Goal: Book appointment/travel/reservation

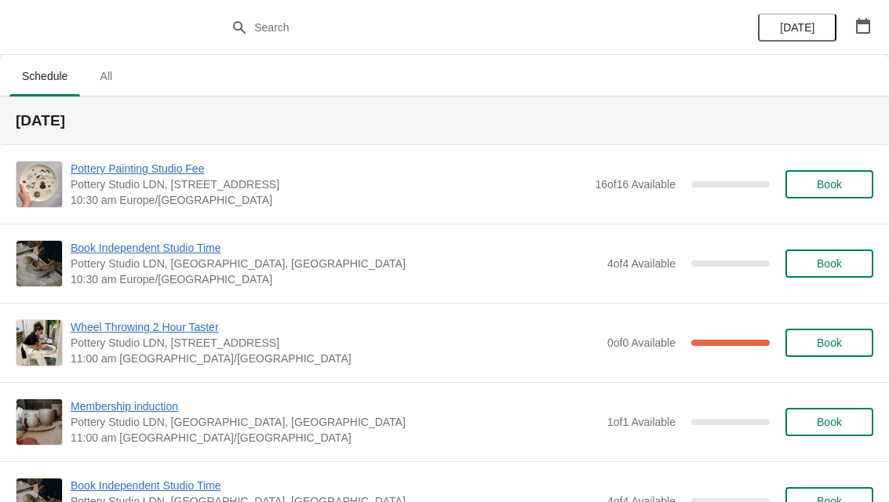
click at [119, 78] on span "All" at bounding box center [105, 76] width 39 height 28
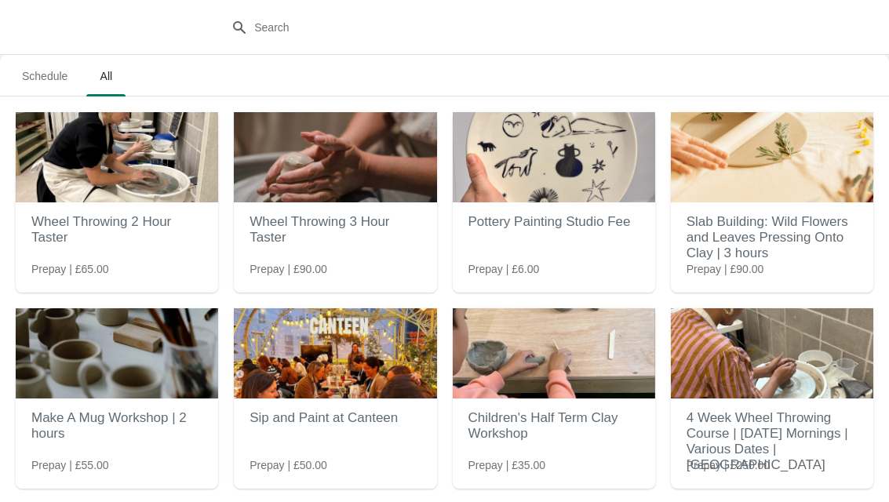
click at [550, 199] on img at bounding box center [554, 157] width 202 height 90
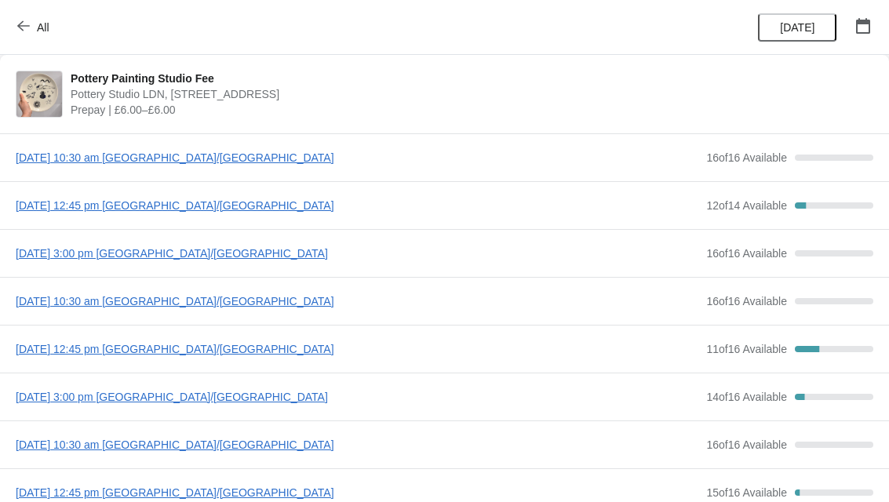
click at [217, 356] on span "[DATE] 12:45 pm [GEOGRAPHIC_DATA]/[GEOGRAPHIC_DATA]" at bounding box center [357, 349] width 683 height 16
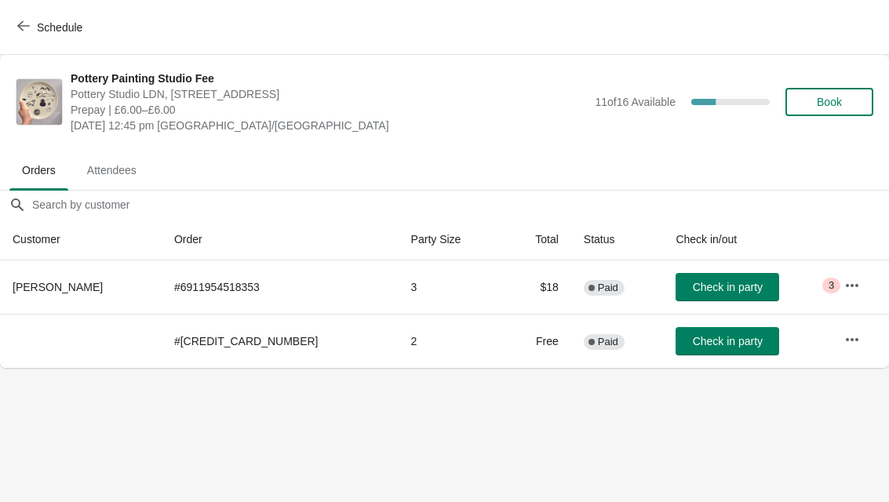
click at [837, 112] on button "Book" at bounding box center [830, 102] width 88 height 28
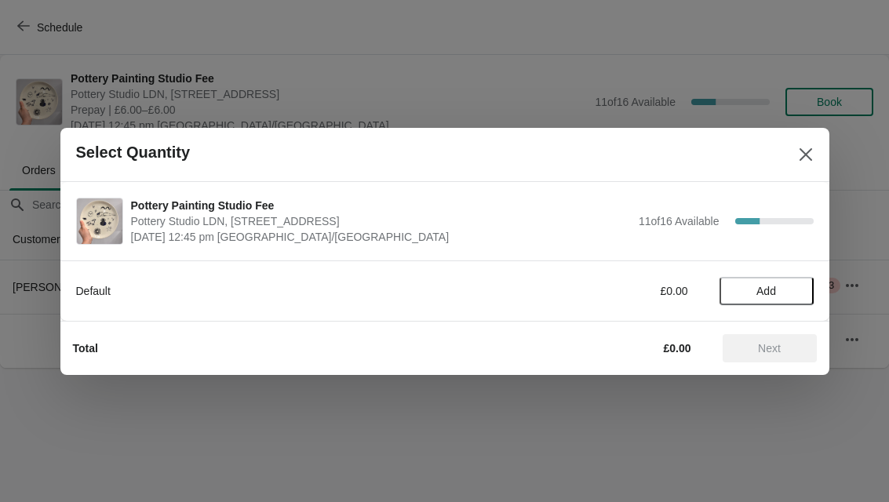
click at [768, 291] on span "Add" at bounding box center [767, 291] width 20 height 13
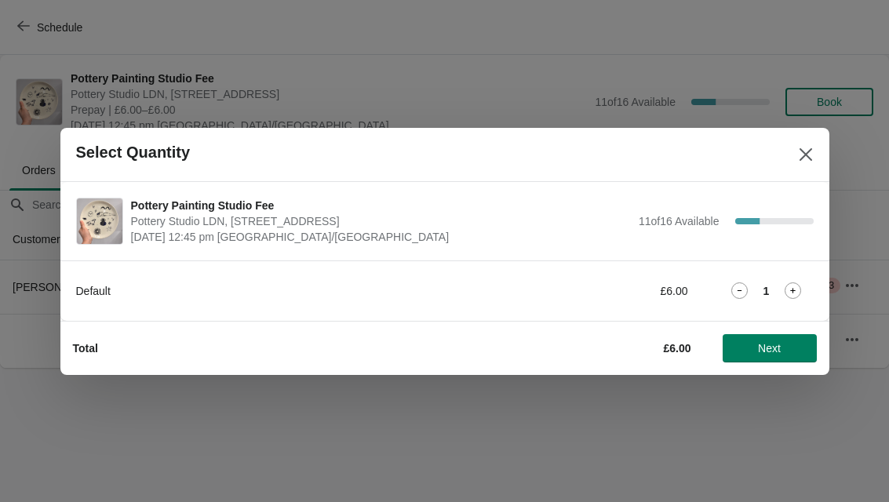
click at [784, 300] on div "Default £6.00 1" at bounding box center [445, 291] width 738 height 28
click at [793, 294] on icon at bounding box center [793, 291] width 16 height 16
click at [768, 345] on span "Next" at bounding box center [769, 348] width 23 height 13
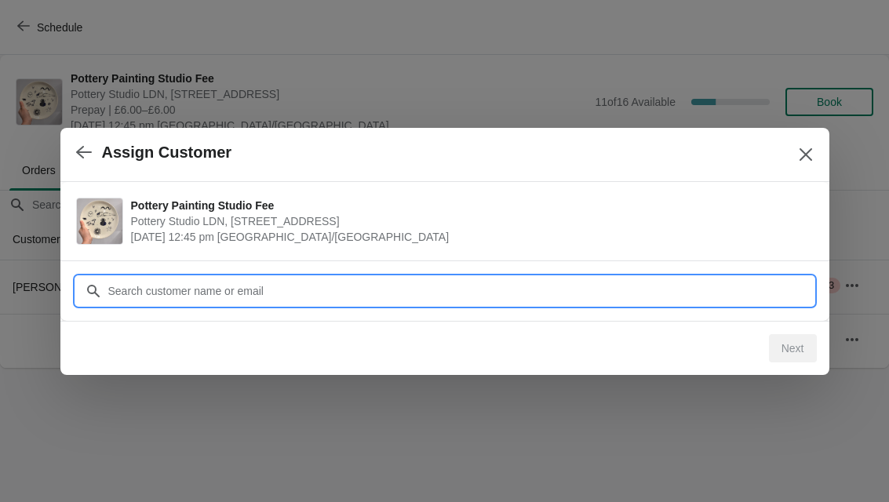
click at [485, 288] on input "Customer" at bounding box center [461, 291] width 706 height 28
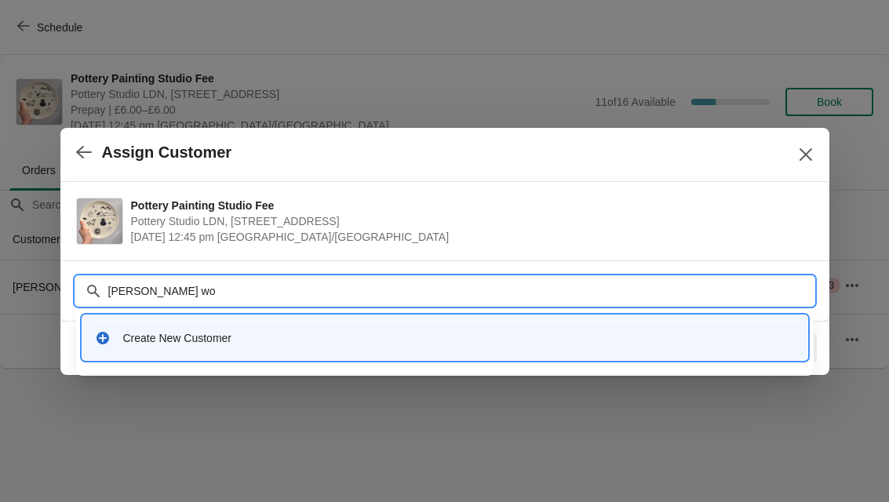
type input "[PERSON_NAME]"
click at [464, 353] on div "Create New Customer" at bounding box center [445, 338] width 713 height 32
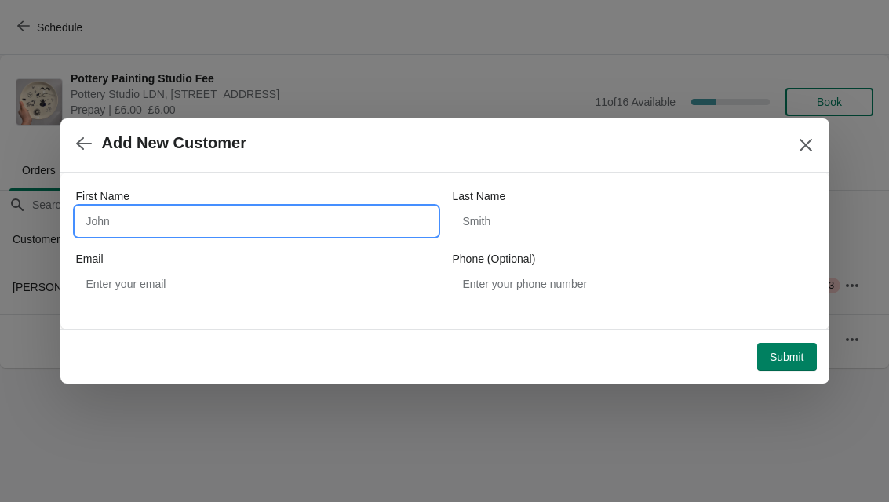
click at [322, 226] on input "First Name" at bounding box center [256, 221] width 361 height 28
click at [184, 222] on input "[PERSON_NAME]" at bounding box center [256, 221] width 361 height 28
click at [170, 222] on input "[PERSON_NAME]" at bounding box center [256, 221] width 361 height 28
type input "[PERSON_NAME]"
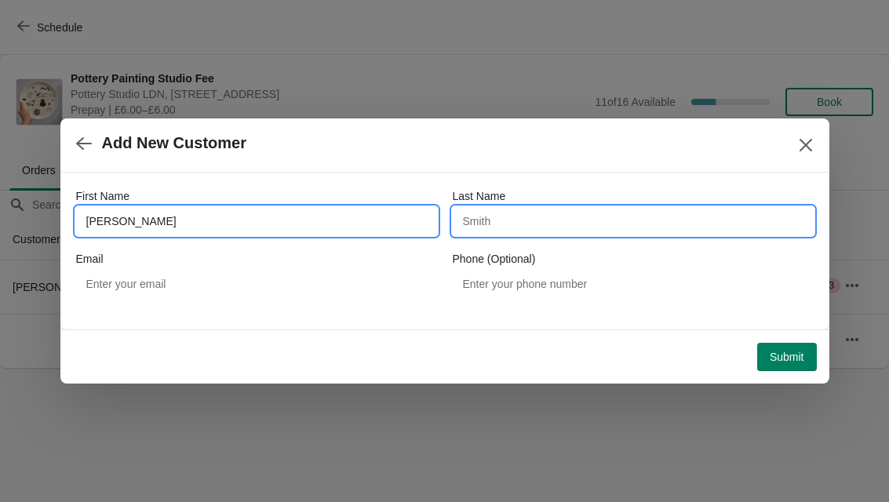
click at [700, 224] on input "Last Name" at bounding box center [633, 221] width 361 height 28
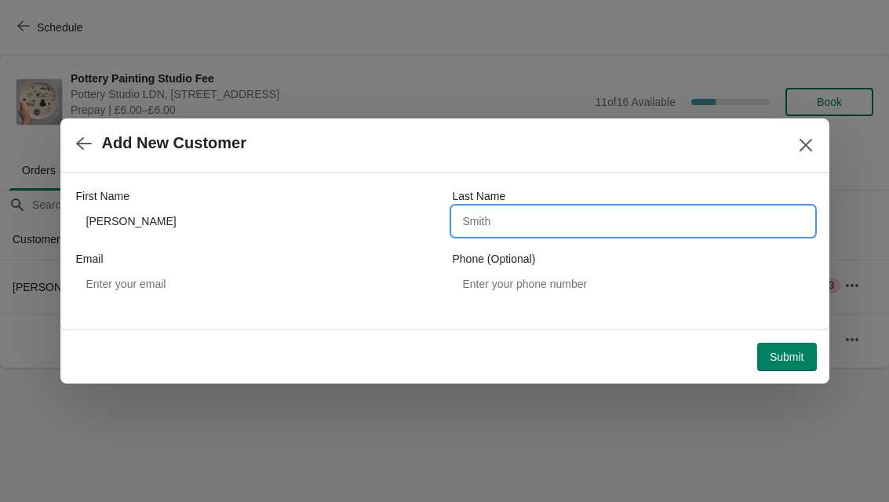
click at [682, 222] on input "Last Name" at bounding box center [633, 221] width 361 height 28
paste input "woodroff"
type input "woodroff"
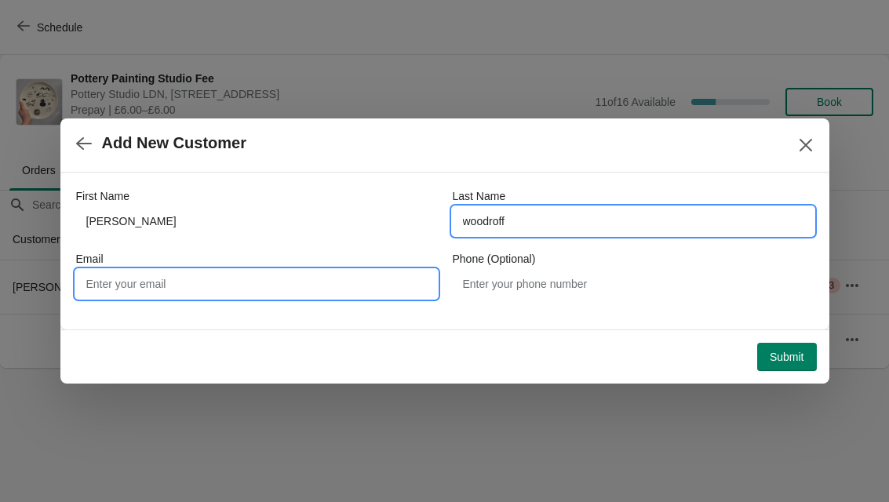
click at [106, 286] on input "Email" at bounding box center [256, 284] width 361 height 28
click at [461, 232] on input "woodroff" at bounding box center [633, 221] width 361 height 28
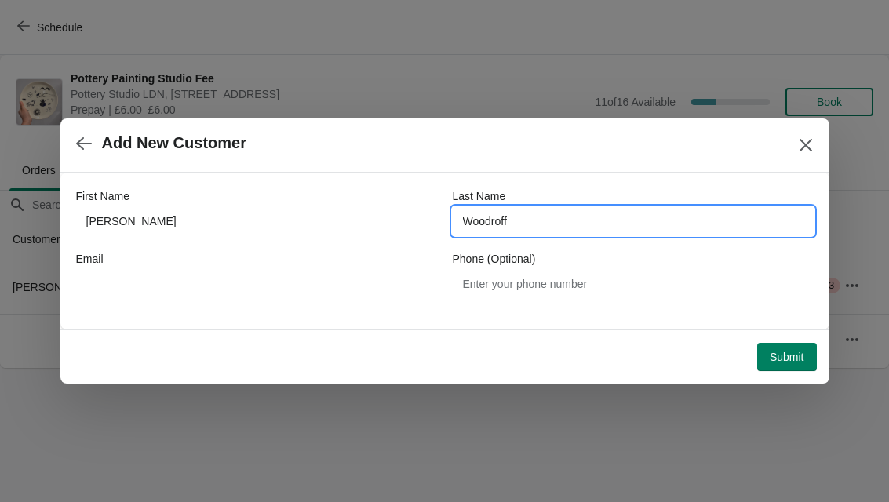
type input "Woodroff"
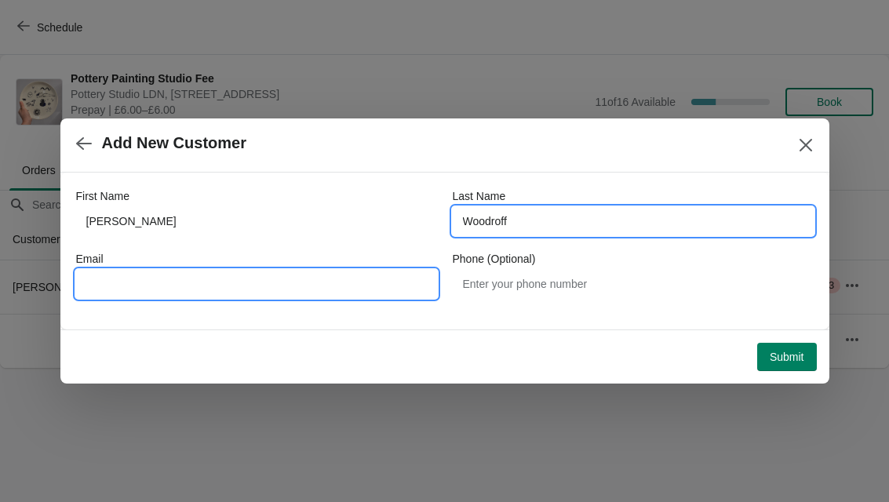
click at [126, 297] on input "Email" at bounding box center [256, 284] width 361 height 28
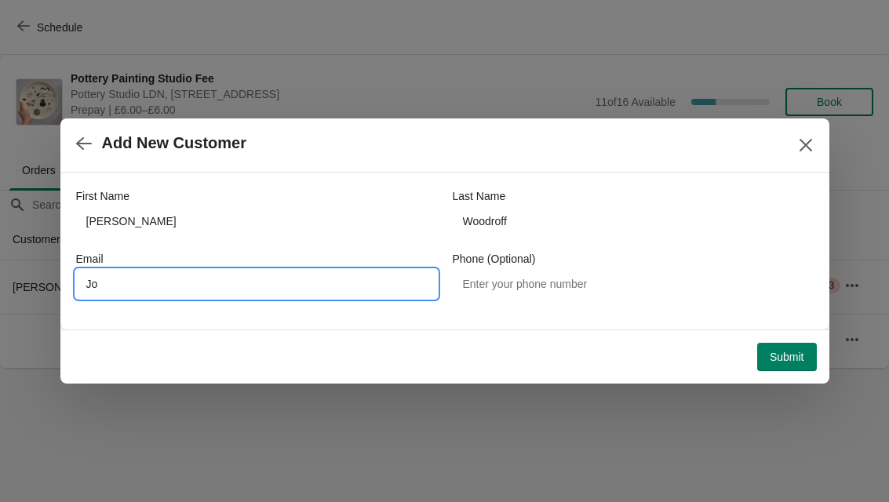
type input "J"
type input "[EMAIL_ADDRESS][DOMAIN_NAME]"
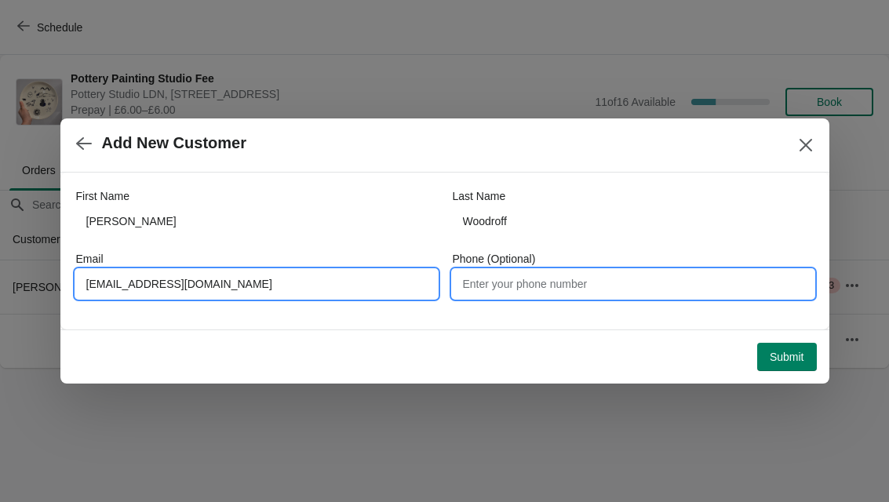
click at [674, 286] on input "Phone (Optional)" at bounding box center [633, 284] width 361 height 28
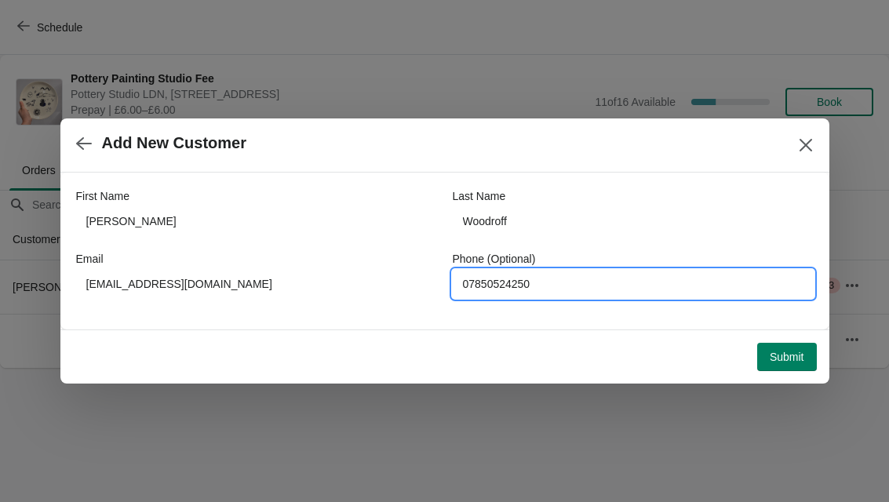
type input "07850524250"
click at [782, 364] on button "Submit" at bounding box center [787, 357] width 60 height 28
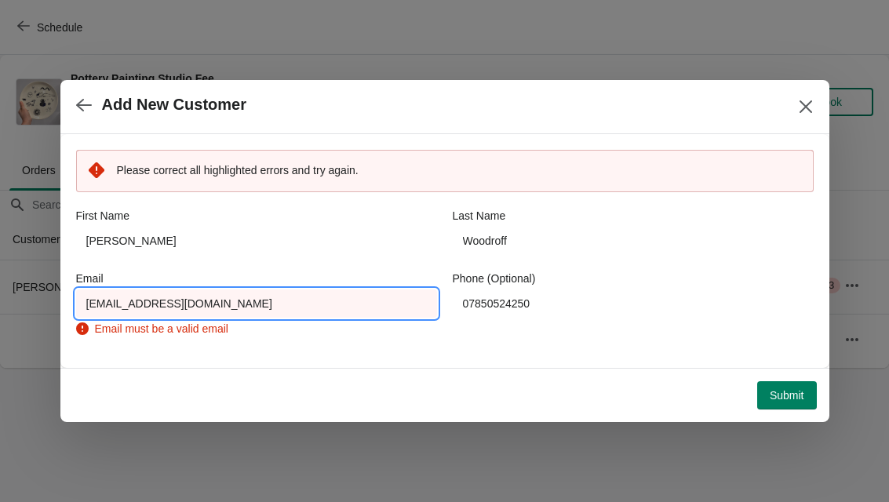
click at [123, 296] on input "[EMAIL_ADDRESS][DOMAIN_NAME]" at bounding box center [256, 304] width 361 height 28
click at [146, 294] on input "[EMAIL_ADDRESS][DOMAIN_NAME]" at bounding box center [256, 304] width 361 height 28
click at [137, 305] on input "[EMAIL_ADDRESS][DOMAIN_NAME]" at bounding box center [256, 304] width 361 height 28
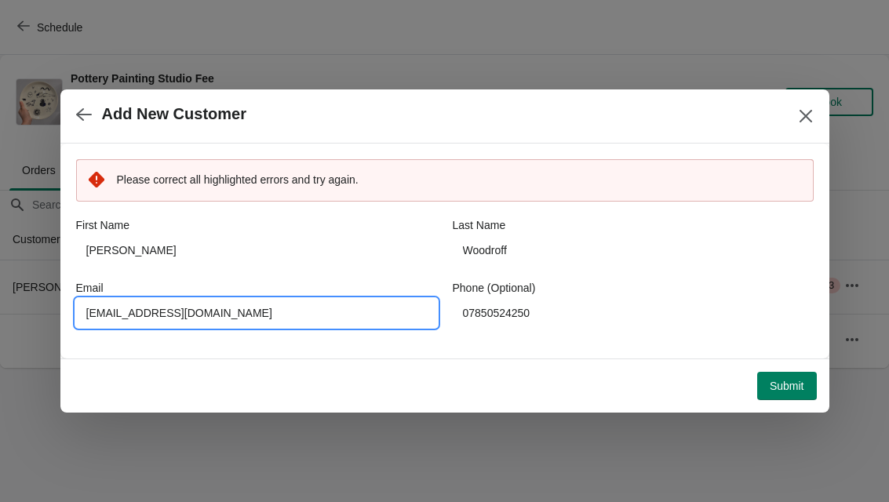
click at [794, 388] on span "Submit" at bounding box center [787, 386] width 35 height 13
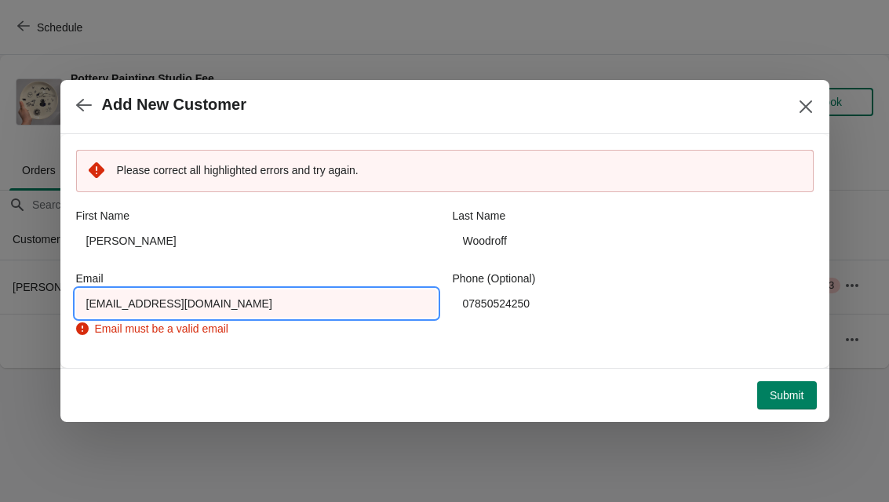
click at [111, 308] on input "[EMAIL_ADDRESS][DOMAIN_NAME]" at bounding box center [256, 304] width 361 height 28
click at [83, 303] on input "[EMAIL_ADDRESS][DOMAIN_NAME]" at bounding box center [256, 304] width 361 height 28
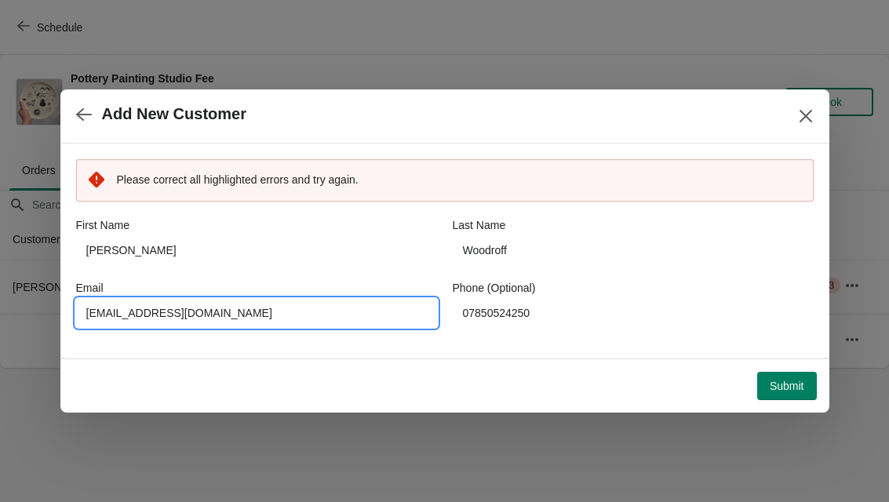
click at [786, 388] on span "Submit" at bounding box center [787, 386] width 35 height 13
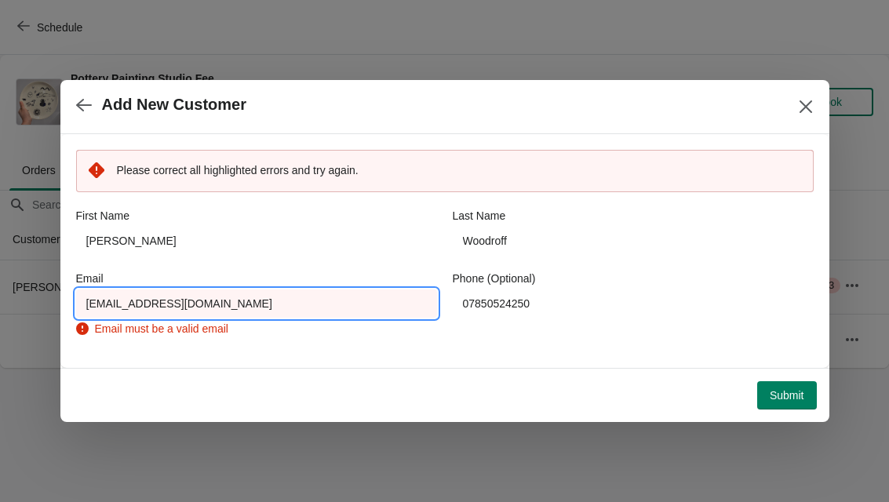
click at [77, 304] on input "[EMAIL_ADDRESS][DOMAIN_NAME]" at bounding box center [256, 304] width 361 height 28
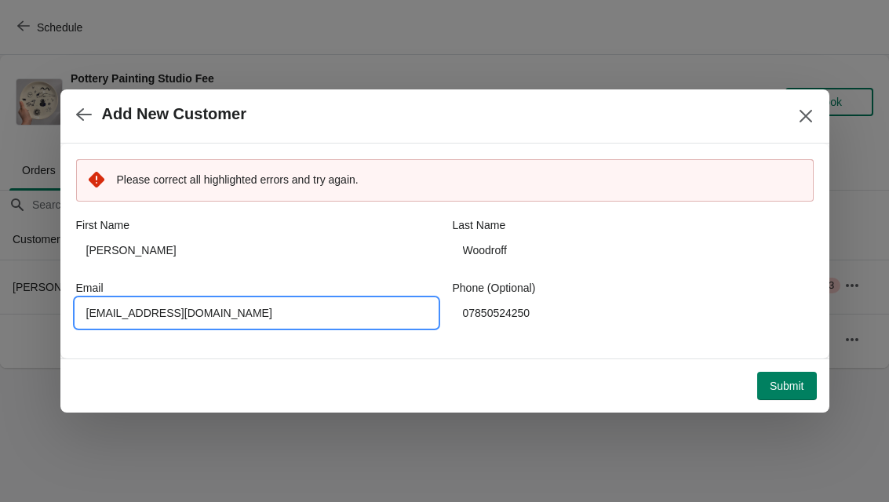
type input "[EMAIL_ADDRESS][DOMAIN_NAME]"
click at [785, 380] on span "Submit" at bounding box center [787, 386] width 35 height 13
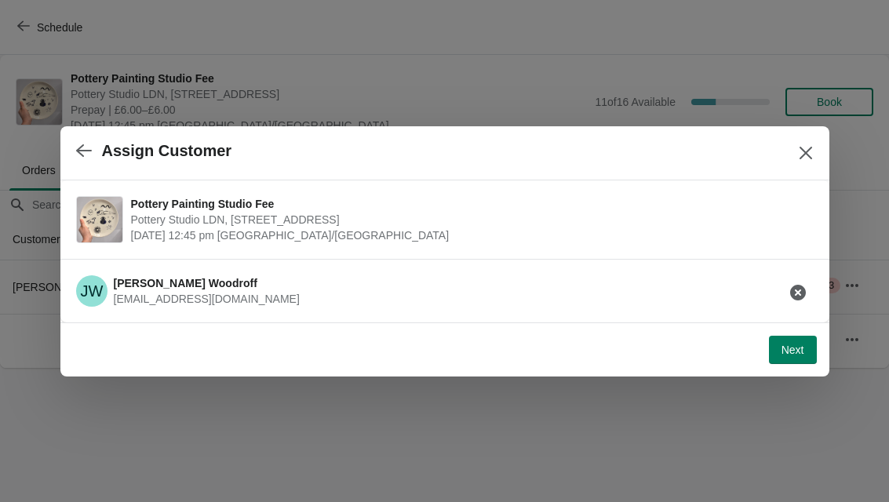
click at [782, 346] on span "Next" at bounding box center [793, 350] width 23 height 13
select select "Yes"
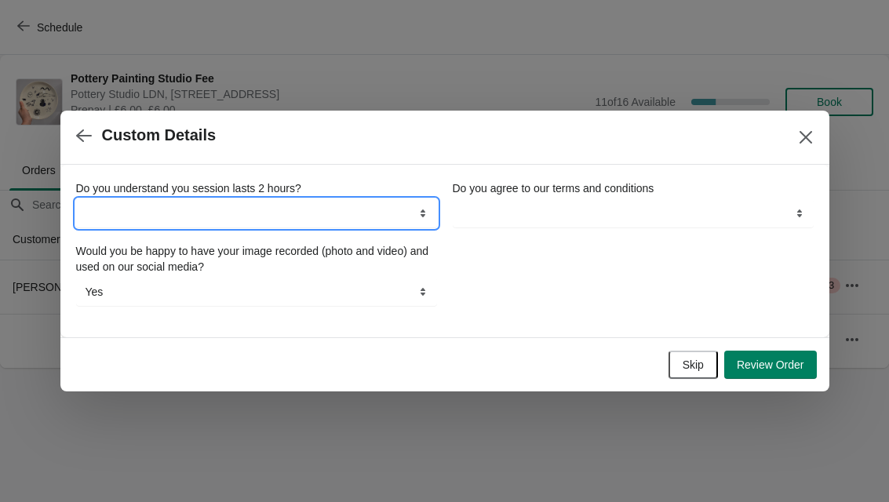
click at [388, 224] on select "Yes" at bounding box center [256, 213] width 361 height 28
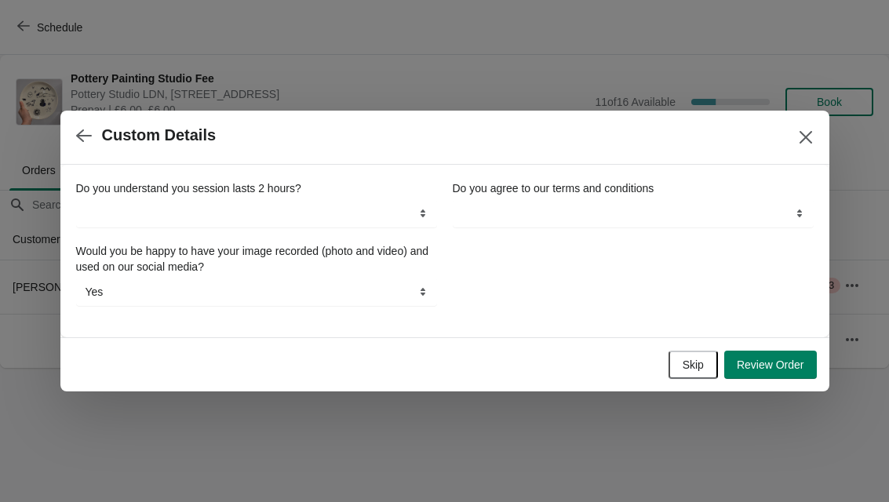
click at [684, 367] on span "Skip" at bounding box center [693, 365] width 21 height 13
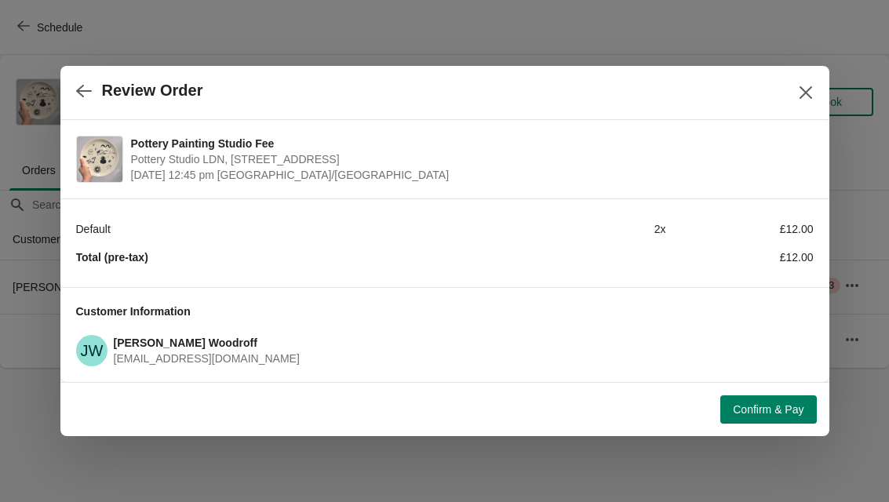
click at [774, 413] on span "Confirm & Pay" at bounding box center [768, 409] width 71 height 13
